Goal: Find specific page/section: Find specific page/section

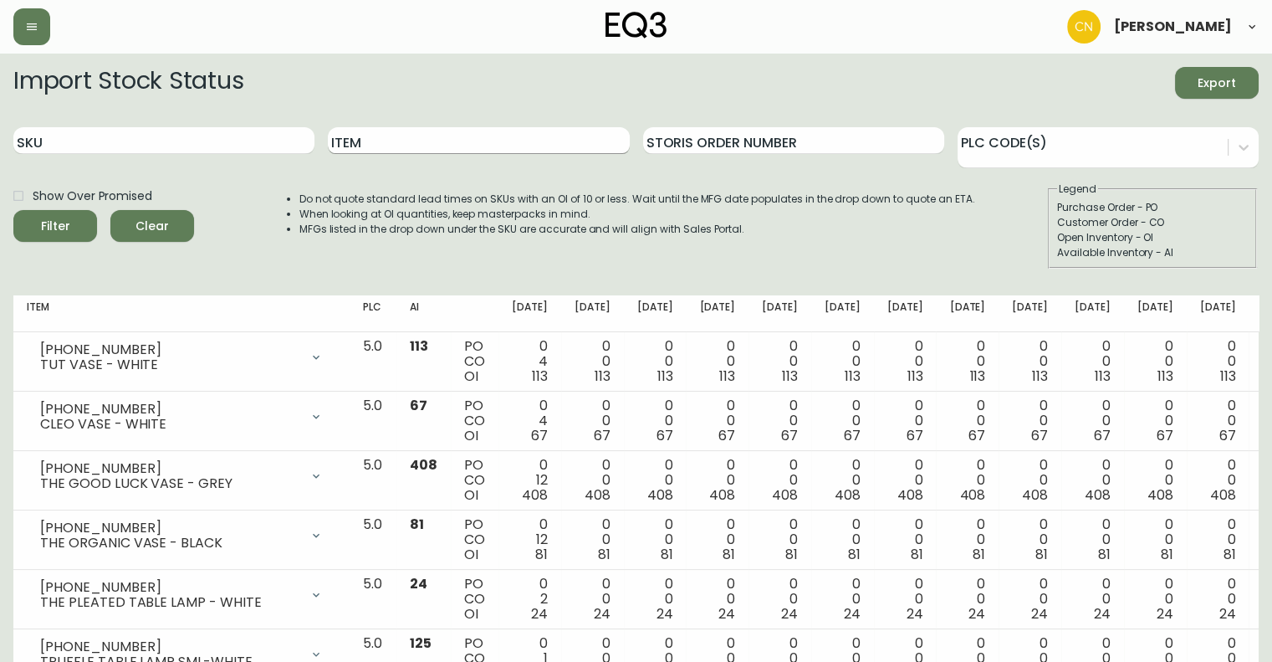
click at [401, 140] on input "Item" at bounding box center [478, 140] width 301 height 27
click at [13, 210] on button "Filter" at bounding box center [55, 226] width 84 height 32
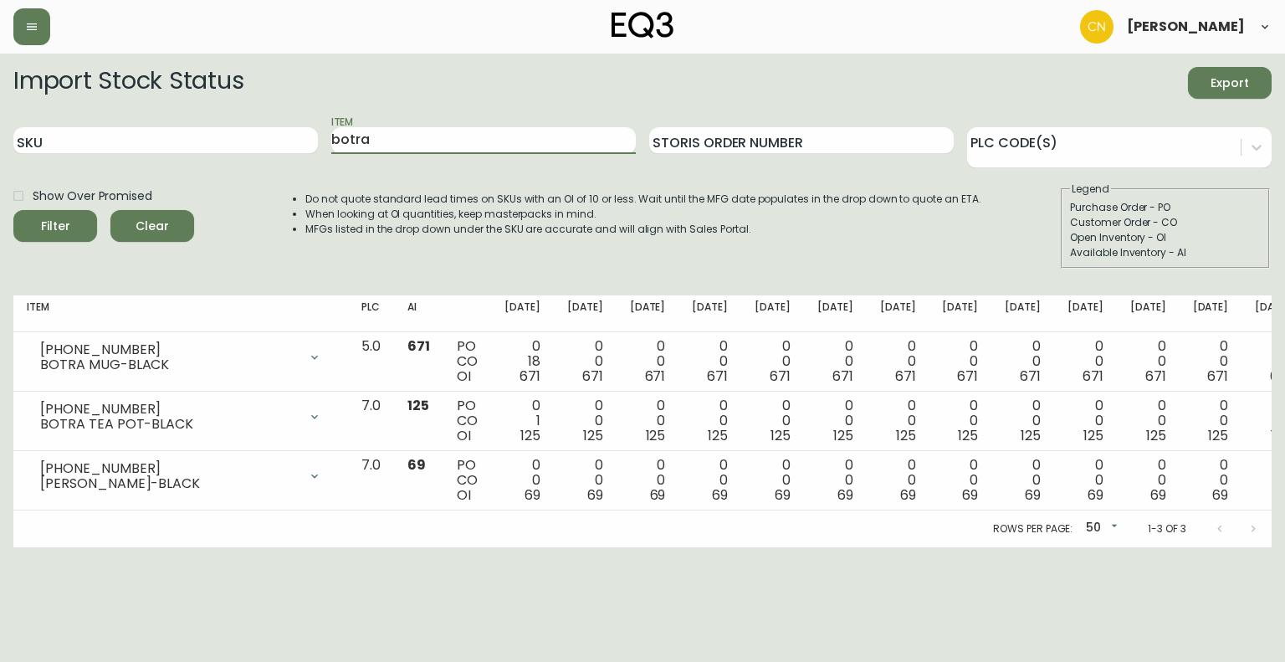
click at [717, 547] on html "Carlos Navarro Import Stock Status Export SKU Item botra Storis Order Number PL…" at bounding box center [642, 273] width 1285 height 547
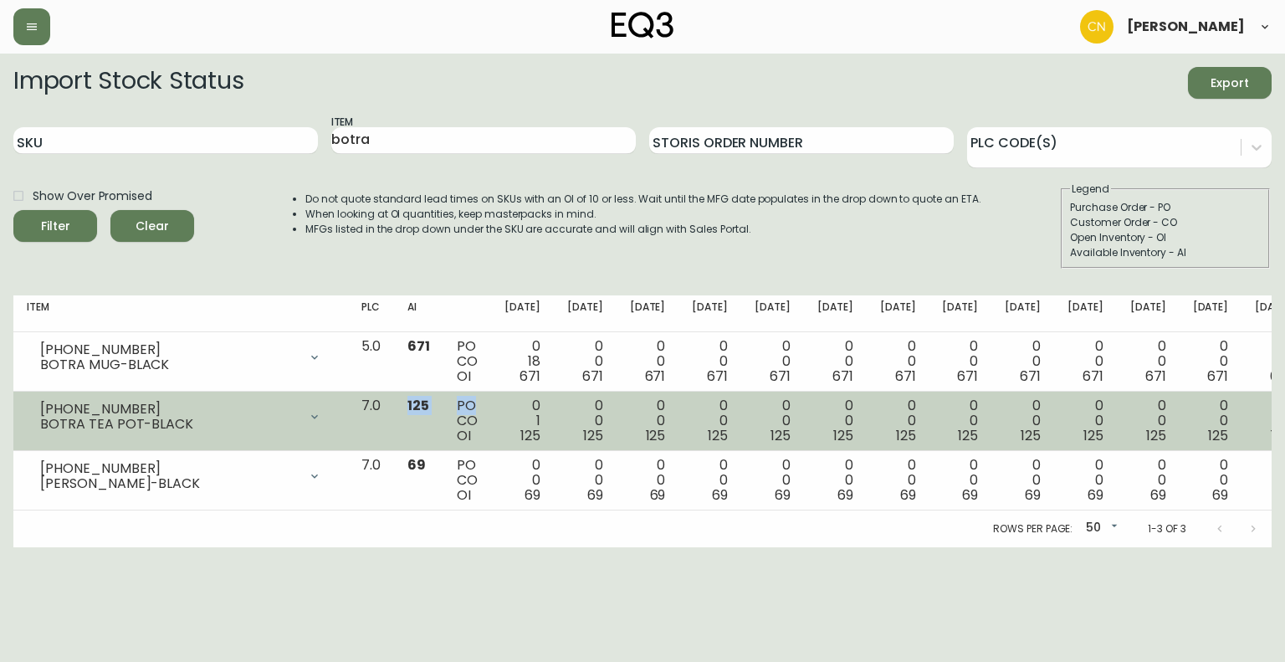
drag, startPoint x: 435, startPoint y: 405, endPoint x: 509, endPoint y: 407, distance: 73.6
click at [509, 407] on tr "3110-046-1 BOTRA TEA POT-BLACK Opening Balance 126 ( Oct 08, 2025 ) Customer Or…" at bounding box center [689, 420] width 1353 height 59
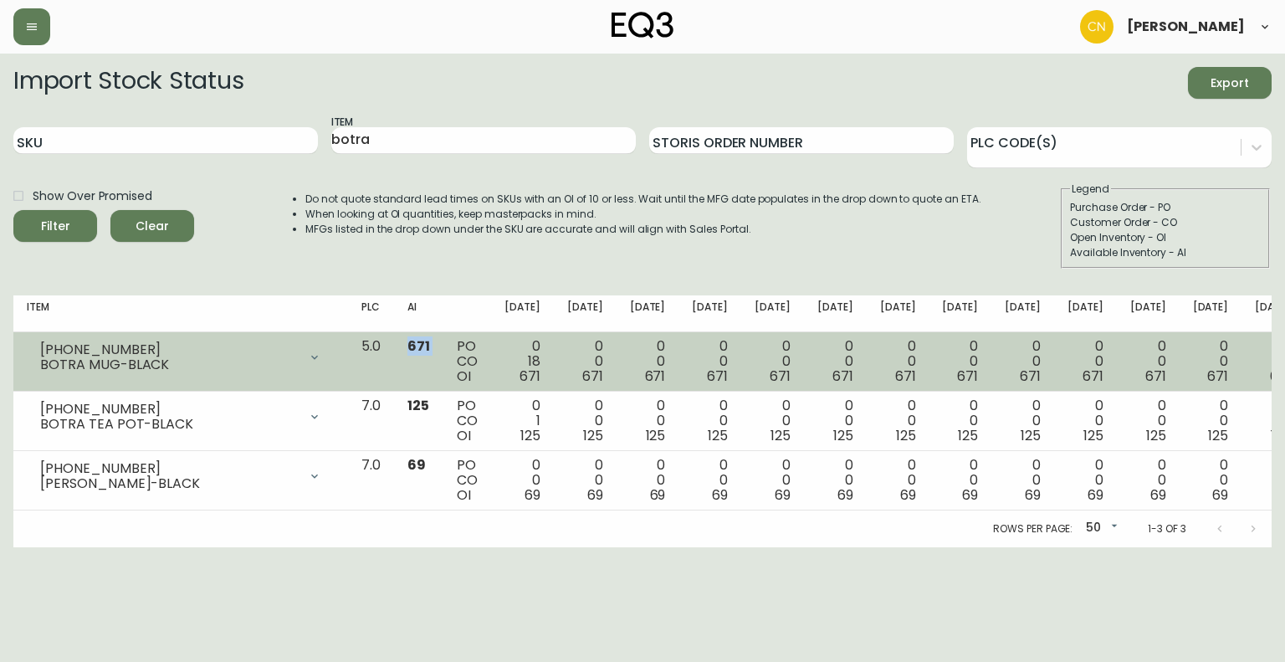
drag, startPoint x: 436, startPoint y: 343, endPoint x: 474, endPoint y: 348, distance: 38.8
click at [474, 348] on tr "3110-045-1 BOTRA MUG-BLACK Opening Balance 689 ( Oct 08, 2025 ) Customer Order …" at bounding box center [689, 361] width 1353 height 59
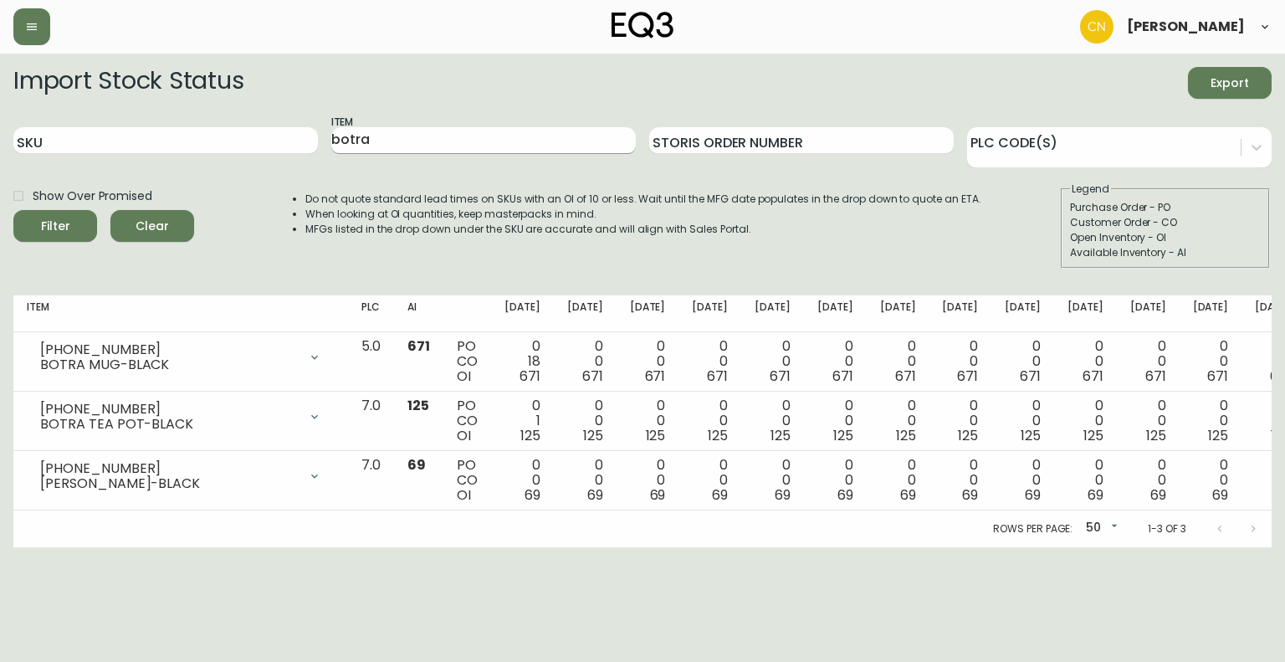
click at [530, 143] on input "botra" at bounding box center [483, 140] width 304 height 27
type input "boom"
click at [13, 210] on button "Filter" at bounding box center [55, 226] width 84 height 32
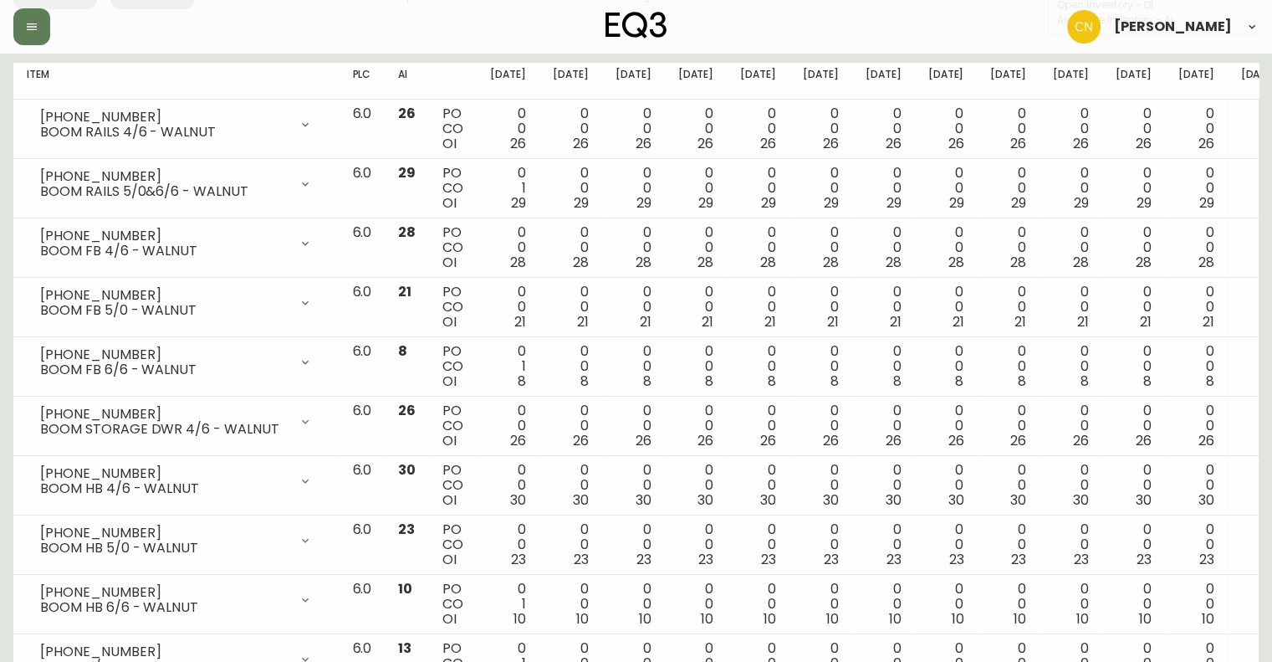
scroll to position [249, 0]
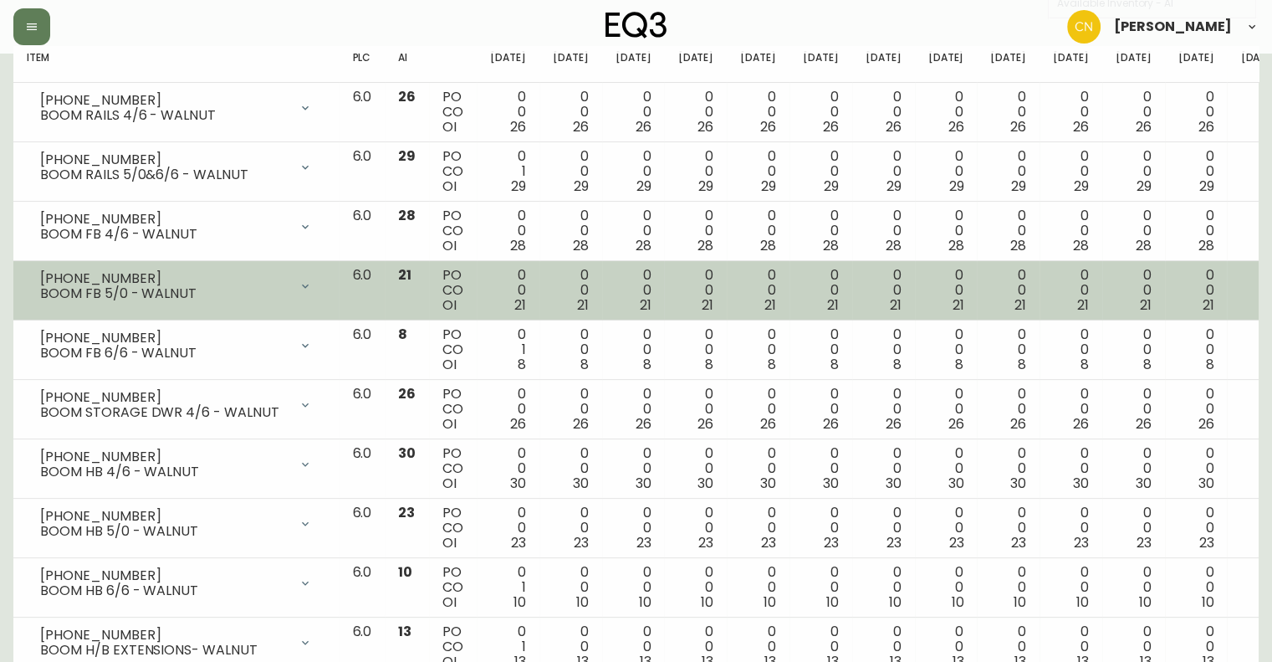
click at [755, 290] on div "0 0 21" at bounding box center [758, 290] width 36 height 45
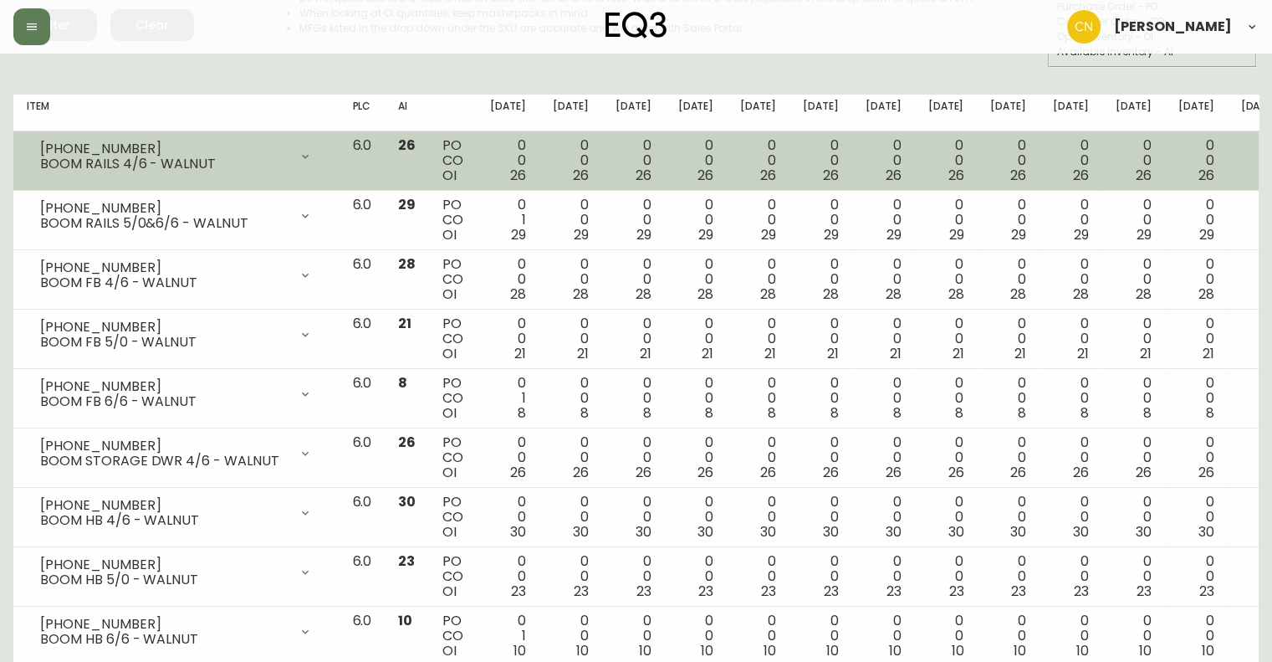
scroll to position [200, 0]
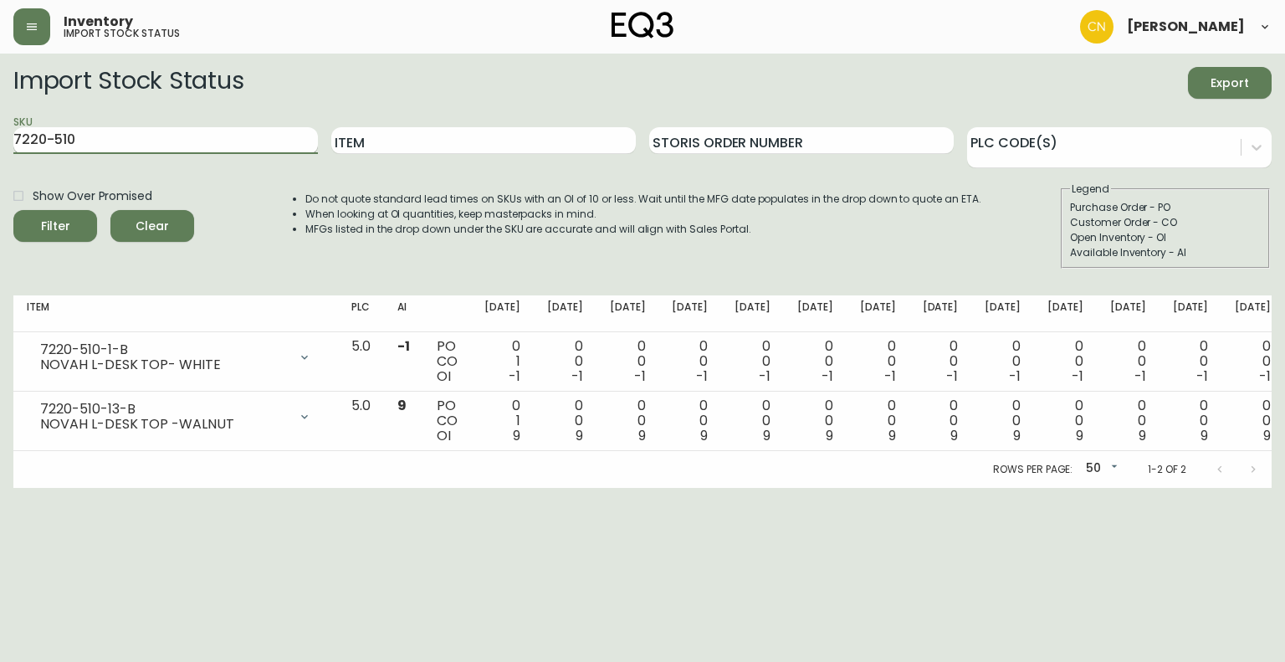
click at [105, 143] on input "7220-510" at bounding box center [165, 140] width 304 height 27
type input "7"
click at [405, 134] on input "Item" at bounding box center [483, 140] width 304 height 27
type input "boom"
click at [13, 210] on button "Filter" at bounding box center [55, 226] width 84 height 32
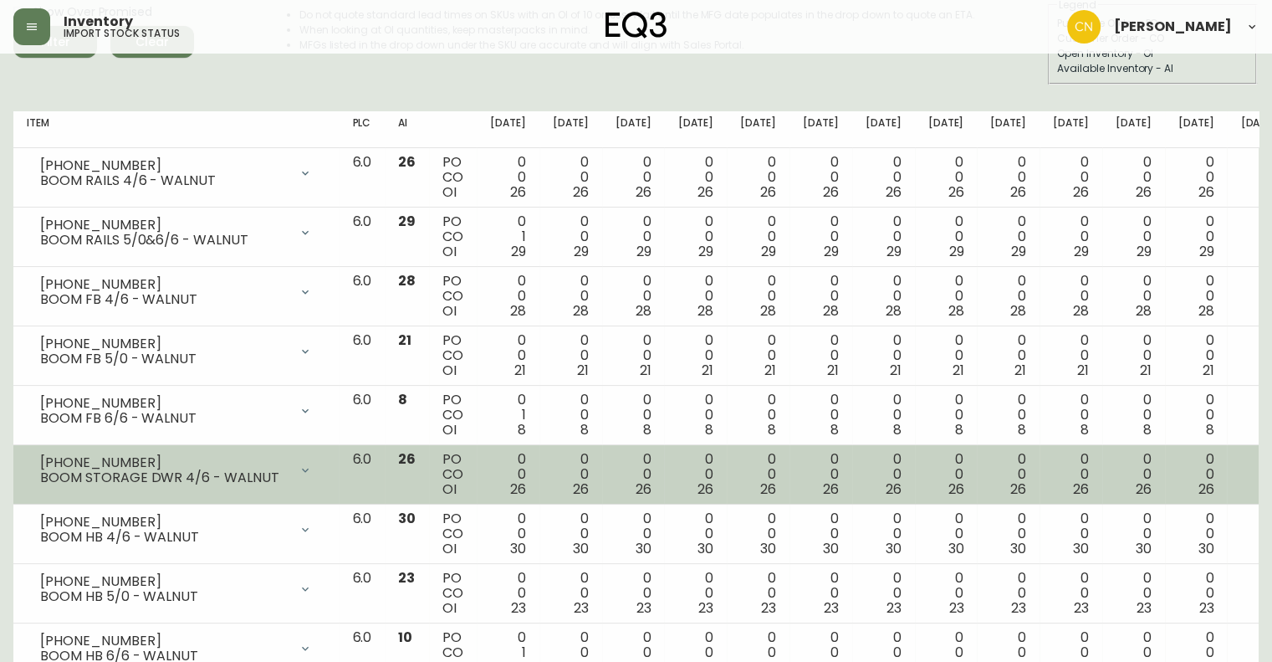
scroll to position [184, 0]
